Goal: Task Accomplishment & Management: Complete application form

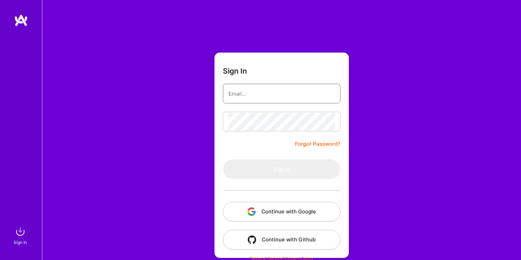
type input "[DOMAIN_NAME][EMAIL_ADDRESS][DOMAIN_NAME]"
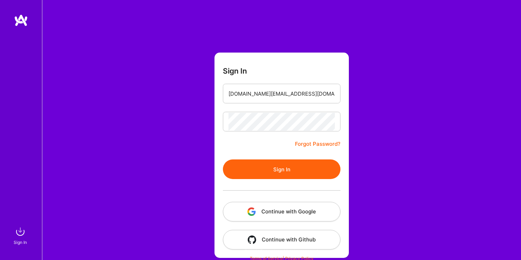
drag, startPoint x: 250, startPoint y: 133, endPoint x: 268, endPoint y: 157, distance: 29.5
click at [251, 133] on form "Sign In [DOMAIN_NAME][EMAIL_ADDRESS][DOMAIN_NAME] Forgot Password? Sign In Cont…" at bounding box center [282, 155] width 134 height 205
click at [274, 165] on button "Sign In" at bounding box center [282, 169] width 118 height 20
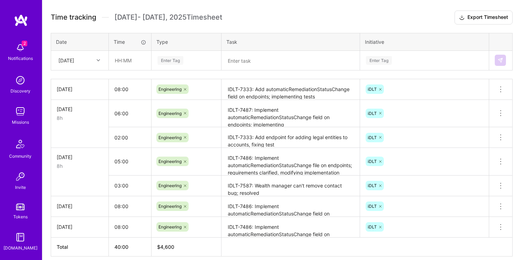
scroll to position [193, 0]
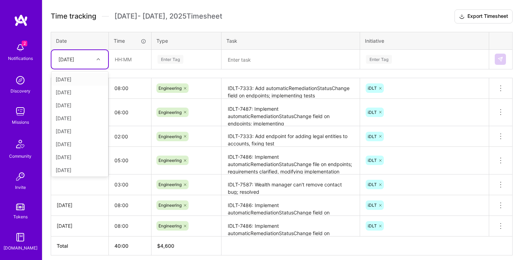
click at [95, 62] on div at bounding box center [99, 59] width 11 height 9
type input "mon"
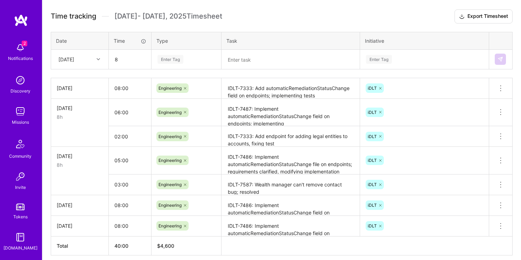
type input "08:00"
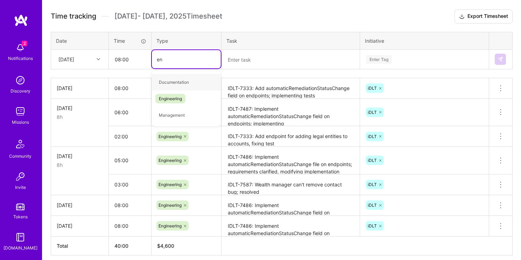
type input "eng"
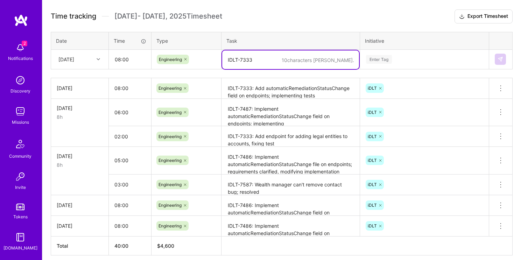
type textarea "IDLT-7333"
click at [283, 119] on textarea "IDLT-7487: Implement automaticRemediationStatusChange field on endpoints; imple…" at bounding box center [290, 112] width 137 height 26
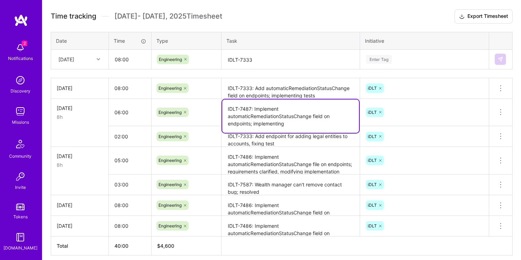
drag, startPoint x: 228, startPoint y: 108, endPoint x: 251, endPoint y: 109, distance: 23.1
click at [251, 109] on textarea "IDLT-7487: Implement automaticRemediationStatusChange field on endpoints; imple…" at bounding box center [290, 115] width 137 height 33
click at [232, 88] on textarea "IDLT-7333: Add automaticRemediationStatusChange field on endpoints; implementin…" at bounding box center [290, 88] width 137 height 19
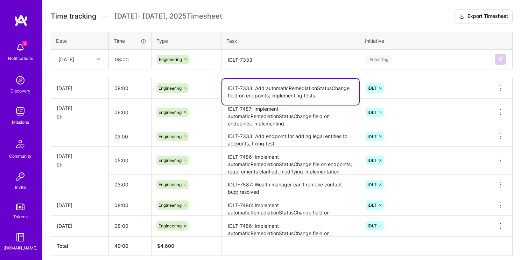
drag, startPoint x: 228, startPoint y: 88, endPoint x: 252, endPoint y: 89, distance: 24.2
click at [252, 89] on textarea "IDLT-7333: Add automaticRemediationStatusChange field on endpoints; implementin…" at bounding box center [290, 92] width 137 height 26
paste textarea "487"
click at [278, 99] on textarea "IDLT-7487: Add automaticRemediationStatusChange field on endpoints; implementin…" at bounding box center [290, 92] width 137 height 26
type textarea "IDLT-7487: Add automaticRemediationStatusChange field on endpoints; implementin…"
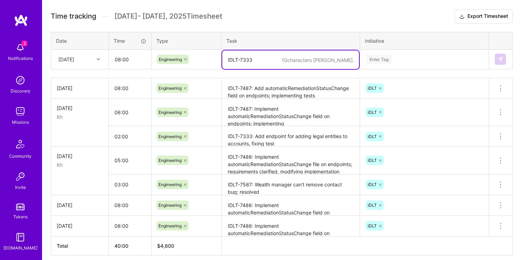
click at [279, 60] on textarea "IDLT-7333" at bounding box center [290, 59] width 137 height 19
drag, startPoint x: 261, startPoint y: 56, endPoint x: 232, endPoint y: 56, distance: 28.4
click at [232, 56] on textarea "IDLT-7333" at bounding box center [290, 59] width 137 height 19
paste textarea "487"
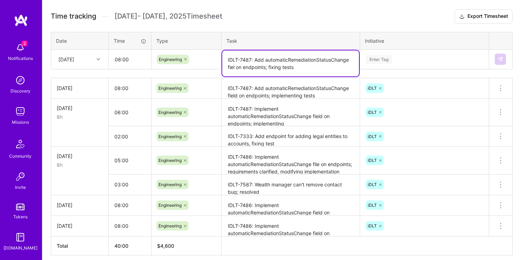
type textarea "IDLT-7487: Add automaticRemediationStatusChange fiel on endpoints; fixing tests"
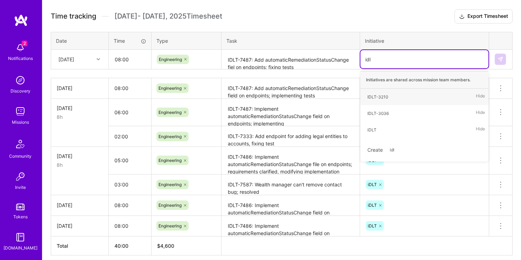
type input "idlt"
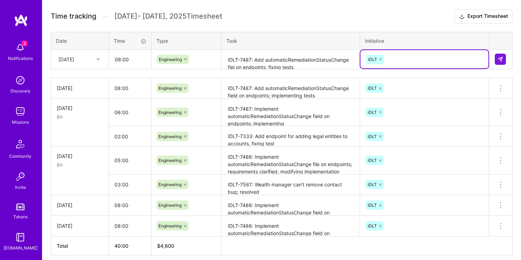
click at [235, 65] on textarea "IDLT-7487: Add automaticRemediationStatusChange fiel on endpoints; fixing tests" at bounding box center [290, 59] width 137 height 19
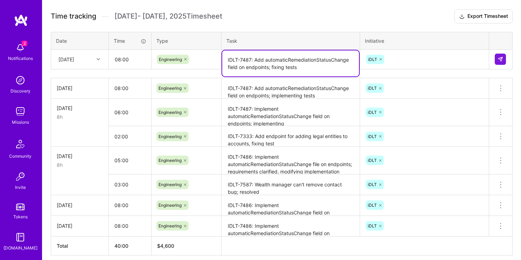
type textarea "IDLT-7487: Add automaticRemediationStatusChange field on endpoints; fixing tests"
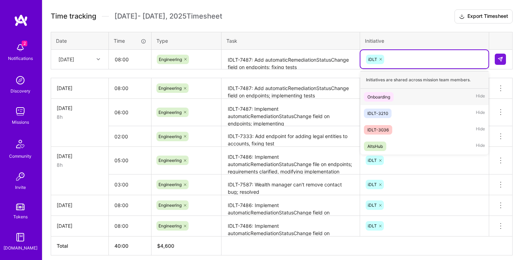
click at [431, 52] on div "iDLT" at bounding box center [425, 59] width 128 height 18
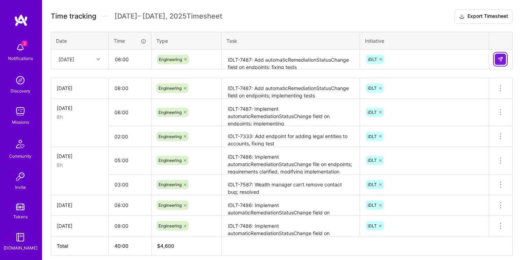
click at [502, 64] on button at bounding box center [500, 59] width 11 height 11
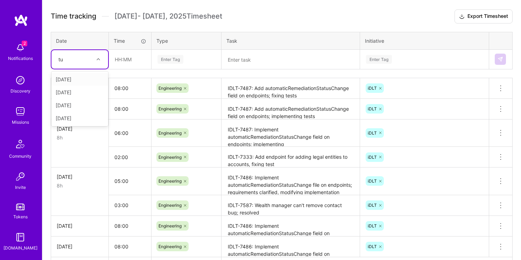
type input "tue"
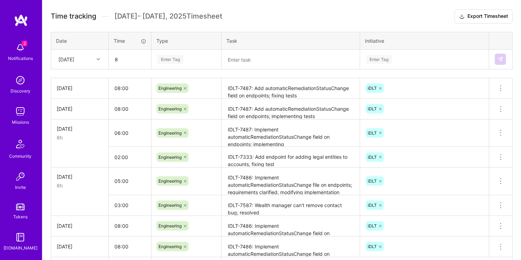
type input "08:00"
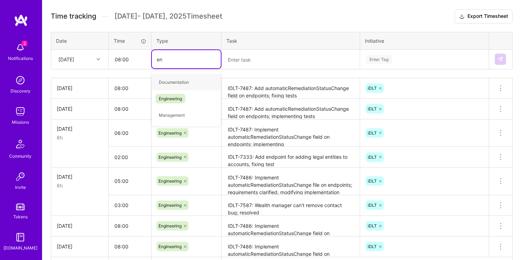
type input "eng"
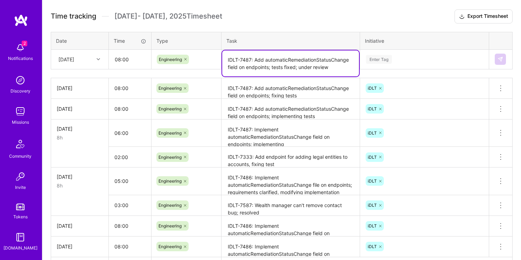
type textarea "IDLT-7487: Add automaticRemediationStatusChange field on endpoints; tests fixed…"
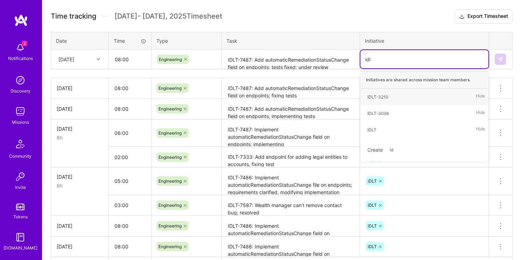
type input "idlt"
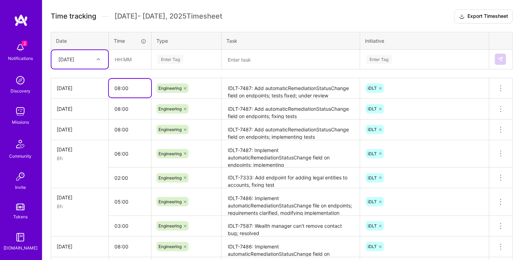
click at [120, 89] on input "08:00" at bounding box center [130, 88] width 42 height 19
type input "04:00"
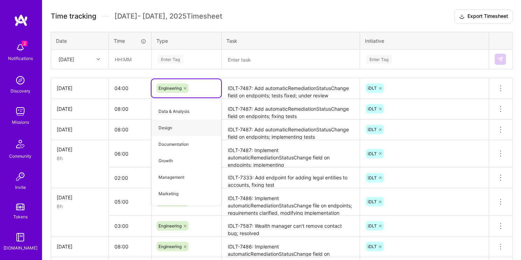
click at [86, 64] on div "[DATE]" at bounding box center [74, 60] width 39 height 12
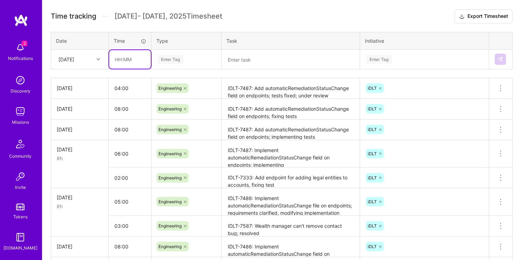
click at [125, 62] on input "text" at bounding box center [130, 59] width 42 height 19
type input "04:00"
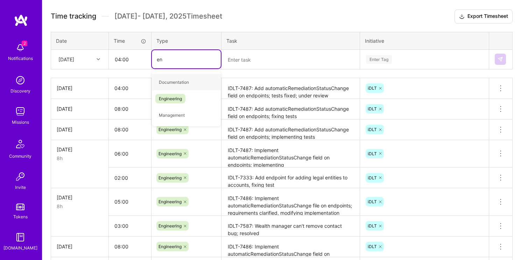
type input "eng"
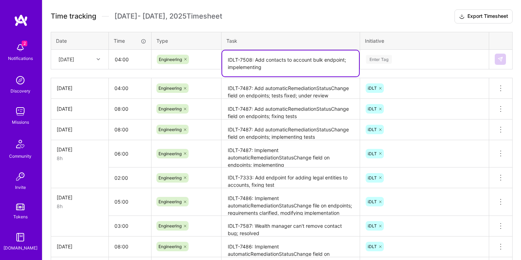
type textarea "IDLT-7508: Add contacts to account bulk endpoint; impelementing"
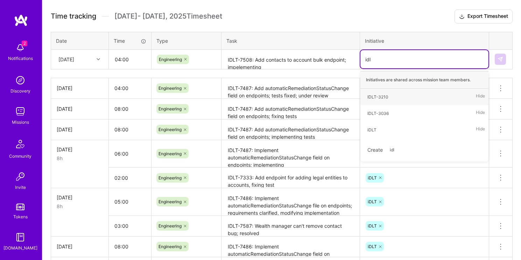
type input "idlt"
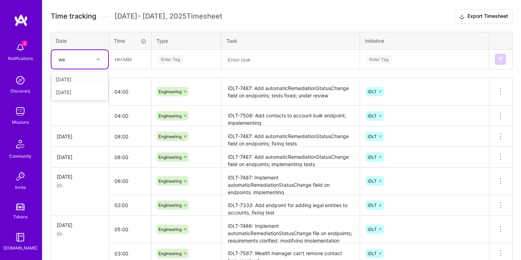
type input "wed"
type input "08:00"
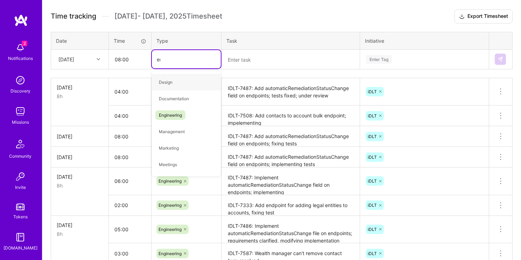
type input "eng"
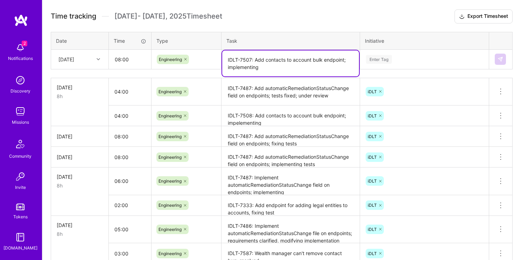
type textarea "IDLT-7507: Add contacts to account bulk endpoint; implementing"
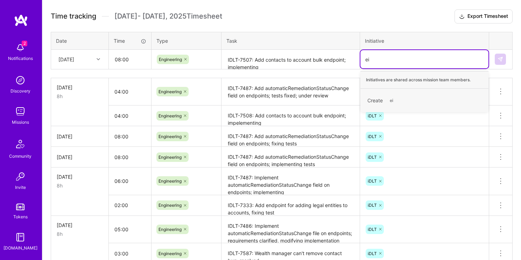
type input "e"
type input "idlt"
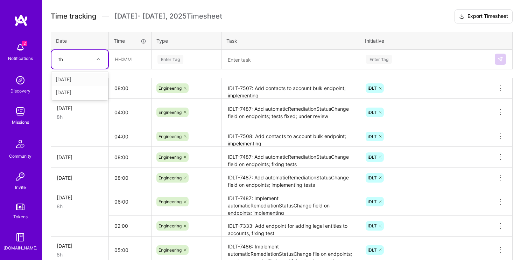
type input "thu"
type input "06:00"
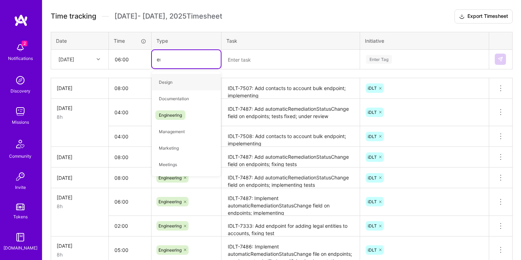
type input "engi"
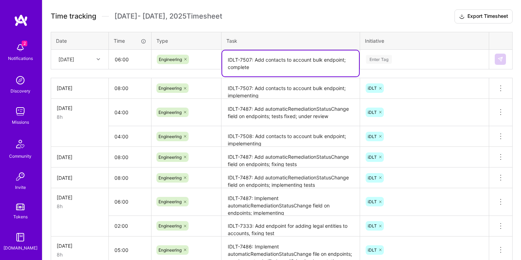
type textarea "IDLT-7507: Add contacts to account bulk endpoint; complete"
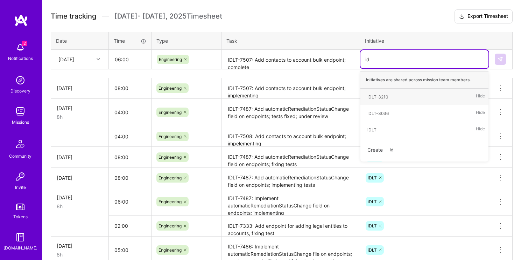
type input "idlt"
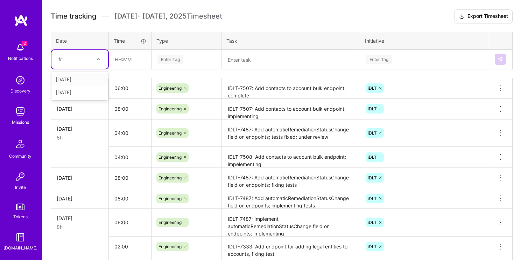
type input "f"
type input "th"
type input "02:00"
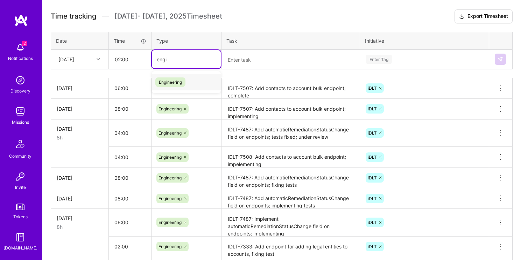
type input "engi"
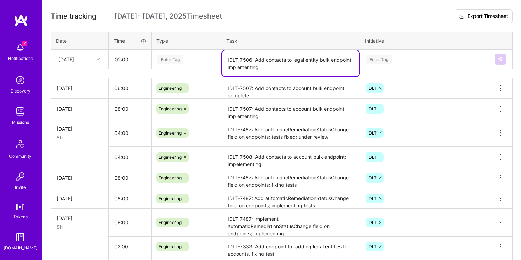
type textarea "IDLT-7506: Add contacts to legal entity bulk endpoint; implementing"
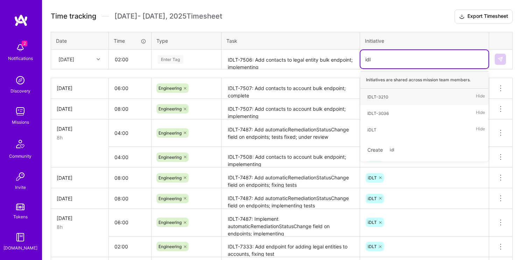
type input "idlt"
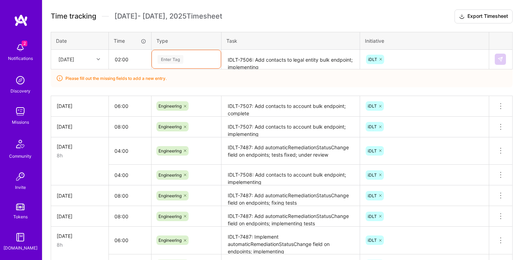
click at [182, 53] on div "Enter Tag" at bounding box center [186, 59] width 69 height 18
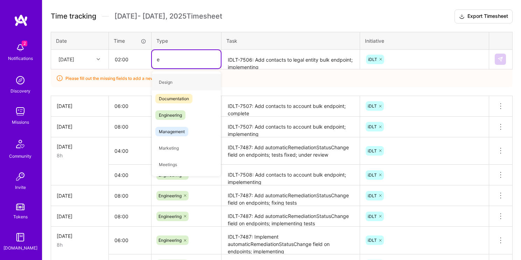
type input "en"
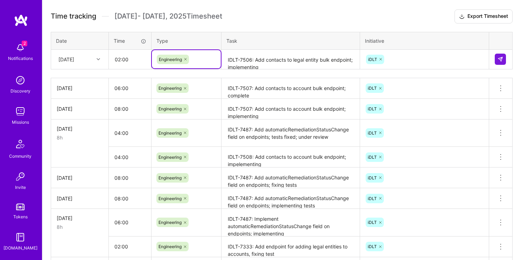
scroll to position [0, 0]
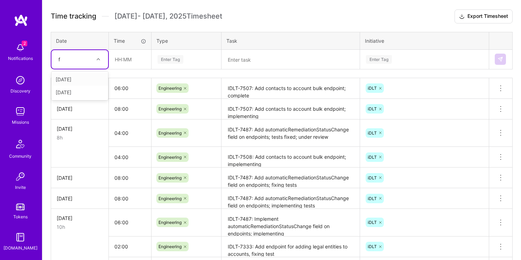
type input "fr"
type input "08:00"
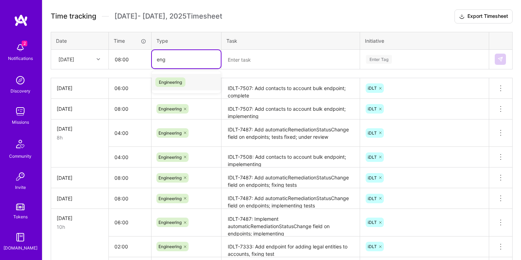
type input "engi"
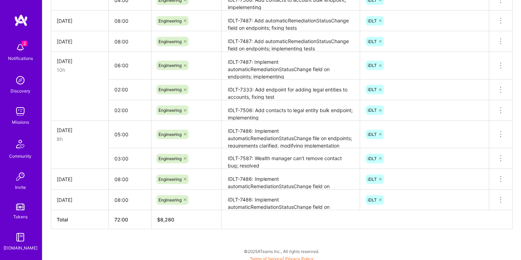
scroll to position [281, 0]
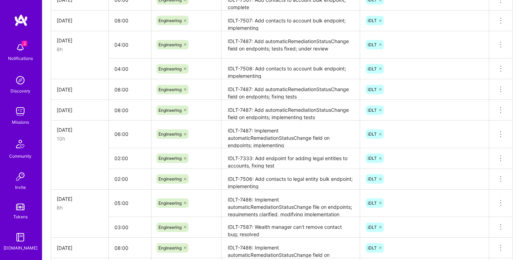
type textarea "IDLT-"
click at [139, 173] on input "02:00" at bounding box center [130, 178] width 42 height 19
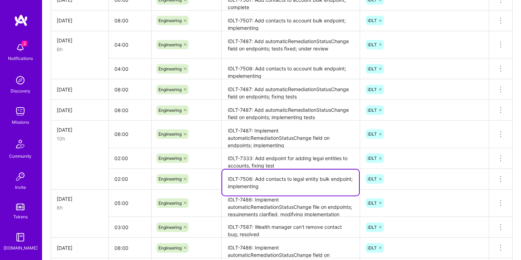
drag, startPoint x: 273, startPoint y: 186, endPoint x: 222, endPoint y: 176, distance: 52.6
click at [222, 176] on td "IDLT-7506: Add contacts to legal entity bulk endpoint; implementing" at bounding box center [291, 178] width 139 height 21
click at [455, 184] on div "iDLT" at bounding box center [424, 179] width 129 height 18
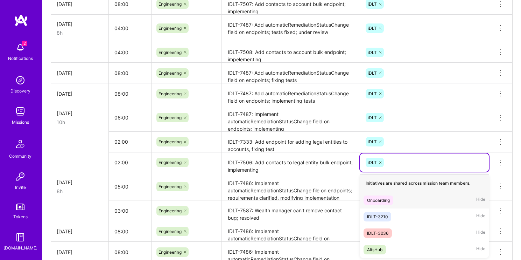
scroll to position [298, 0]
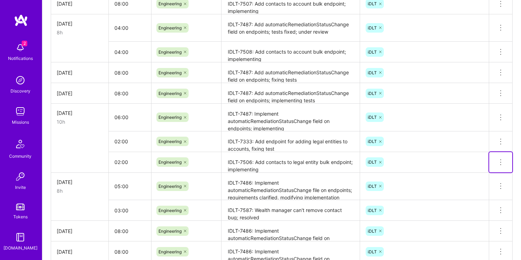
click at [498, 163] on icon at bounding box center [501, 162] width 8 height 8
click at [489, 176] on button "Delete row" at bounding box center [484, 174] width 36 height 17
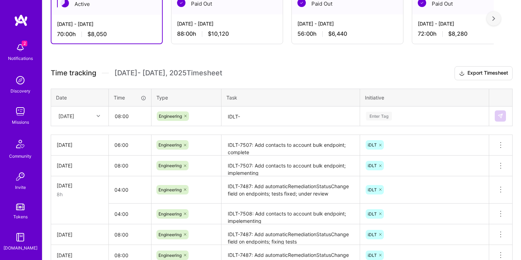
scroll to position [137, 0]
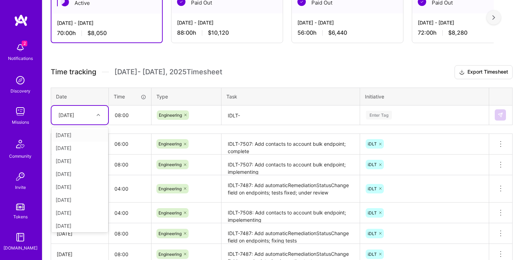
click at [87, 115] on div "[DATE]" at bounding box center [74, 115] width 39 height 12
type input "thu"
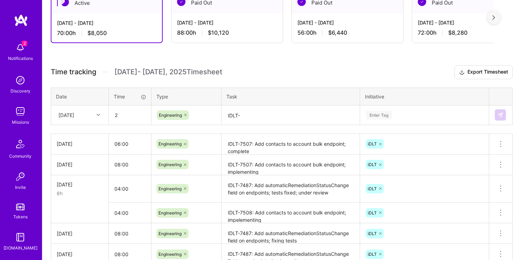
type input "02:00"
click at [249, 115] on textarea "IDLT-" at bounding box center [290, 115] width 137 height 19
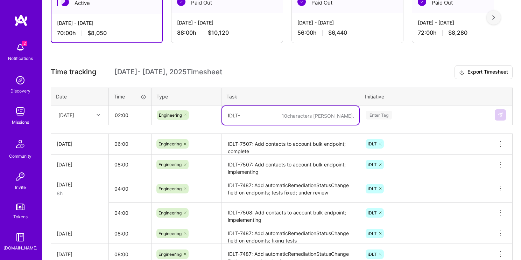
drag, startPoint x: 224, startPoint y: 110, endPoint x: 216, endPoint y: 111, distance: 8.2
click at [216, 110] on tr "[DATE] 02:00 Engineering 10 characters min. IDLT- Enter Tag" at bounding box center [282, 115] width 462 height 20
paste textarea "7506: Add contacts to legal entity bulk endpoint; implementing"
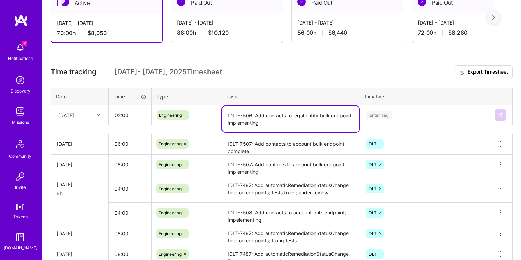
type textarea "IDLT-7506: Add contacts to legal entity bulk endpoint; implementing"
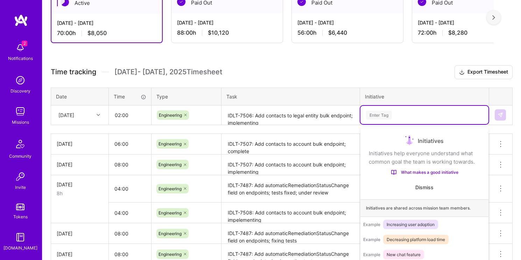
scroll to position [150, 0]
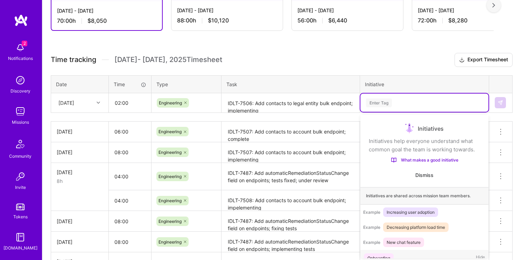
click at [399, 111] on td "option iDLT, selected. option Onboarding focused, 1 of 5. 5 results available. …" at bounding box center [424, 103] width 129 height 20
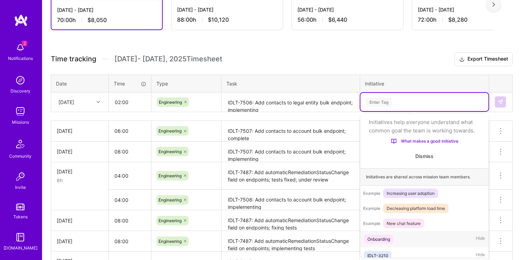
scroll to position [22, 0]
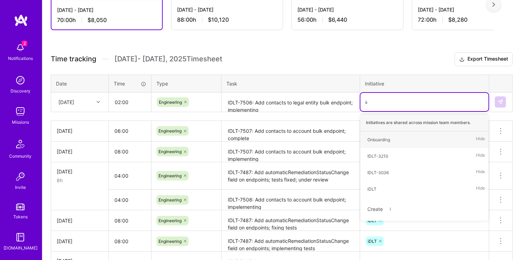
type input "idlt"
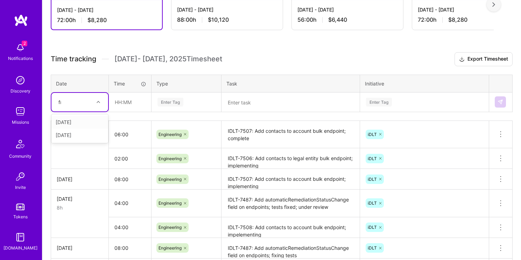
type input "fri"
type input "fr"
type input "08:00"
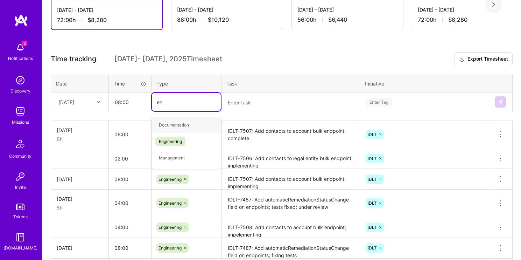
type input "eng"
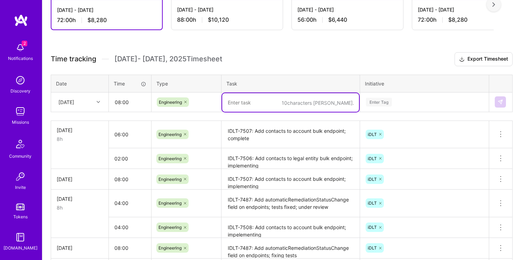
paste textarea "IDLT-7506: Add contacts to legal entity bulk endpoint; implementing"
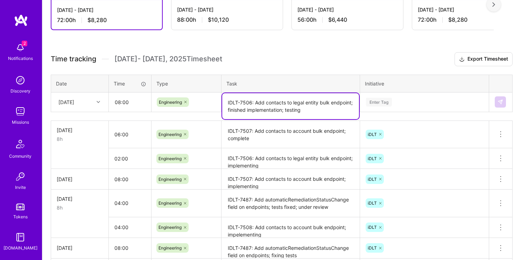
type textarea "IDLT-7506: Add contacts to legal entity bulk endpoint; finished implementation;…"
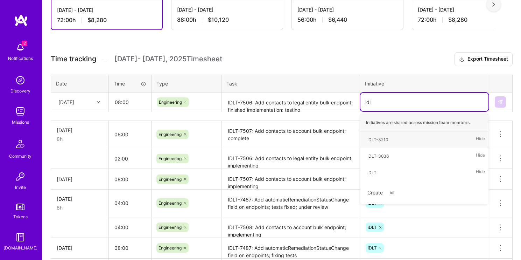
type input "idlt"
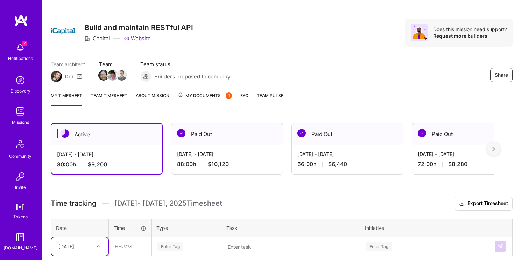
scroll to position [62, 0]
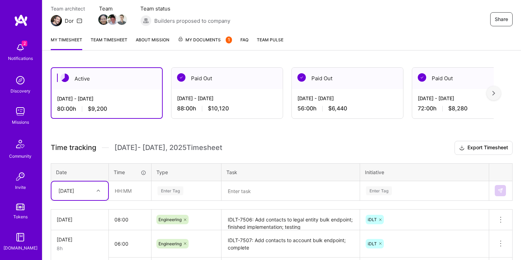
click at [126, 90] on div "[DATE] - [DATE] 80:00 h $9,200" at bounding box center [106, 103] width 111 height 29
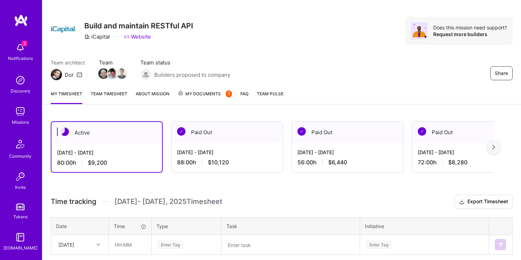
scroll to position [0, 0]
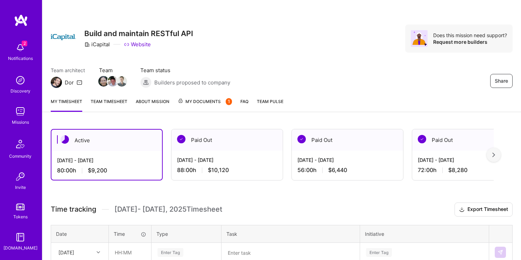
click at [299, 62] on div "Share Build and maintain RESTful API iCapital Website Does this mission need su…" at bounding box center [281, 46] width 479 height 92
